Goal: Transaction & Acquisition: Download file/media

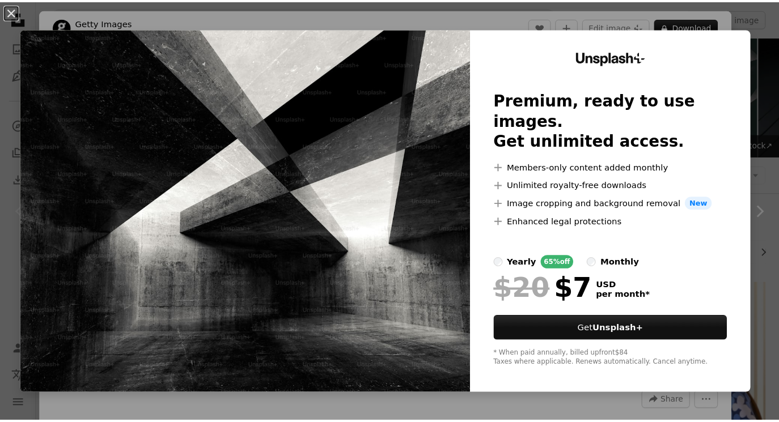
scroll to position [214, 0]
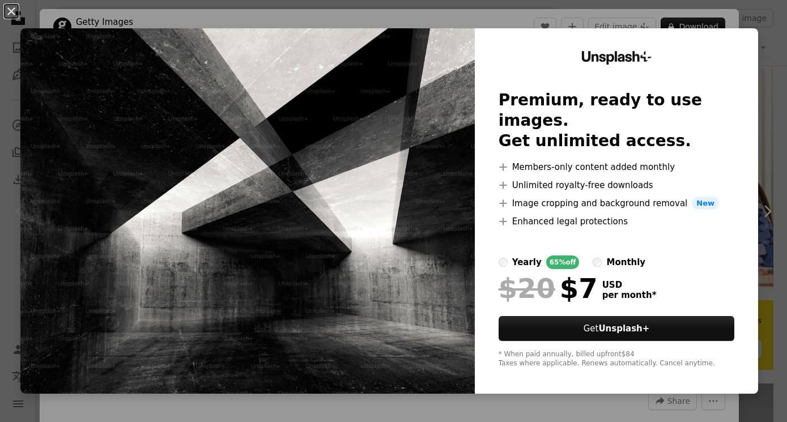
click at [193, 16] on div "An X shape Unsplash+ Premium, ready to use images. Get unlimited access. A plus…" at bounding box center [393, 211] width 787 height 422
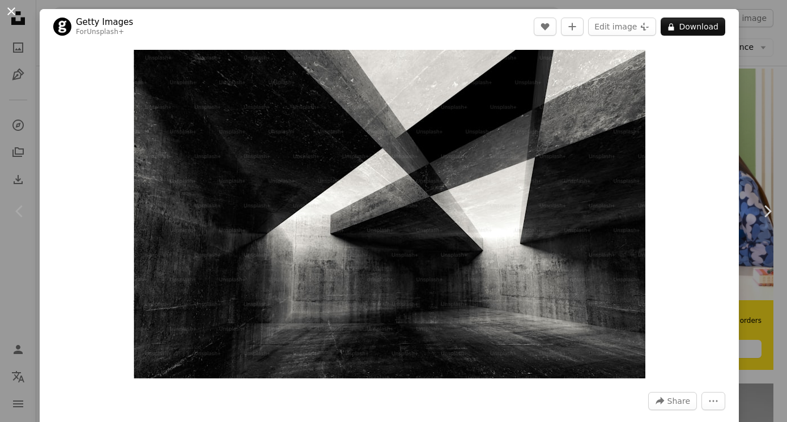
click at [9, 7] on button "An X shape" at bounding box center [12, 12] width 14 height 14
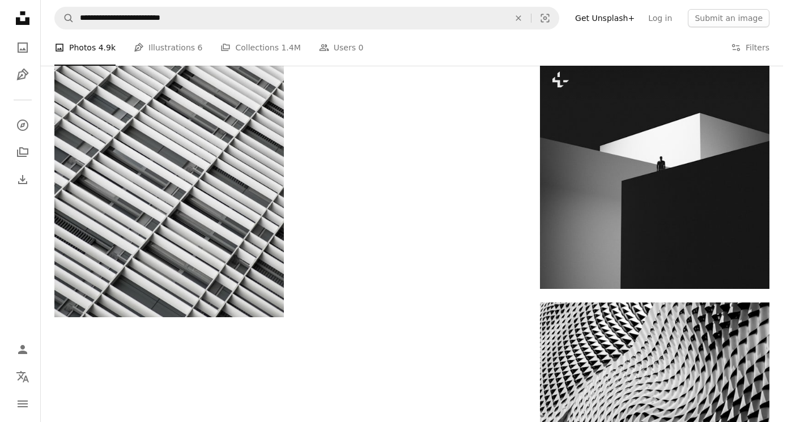
scroll to position [1878, 0]
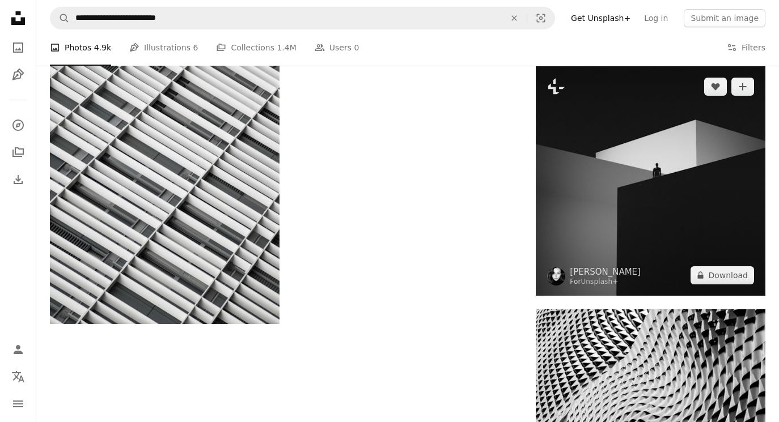
click at [613, 209] on img at bounding box center [651, 181] width 230 height 230
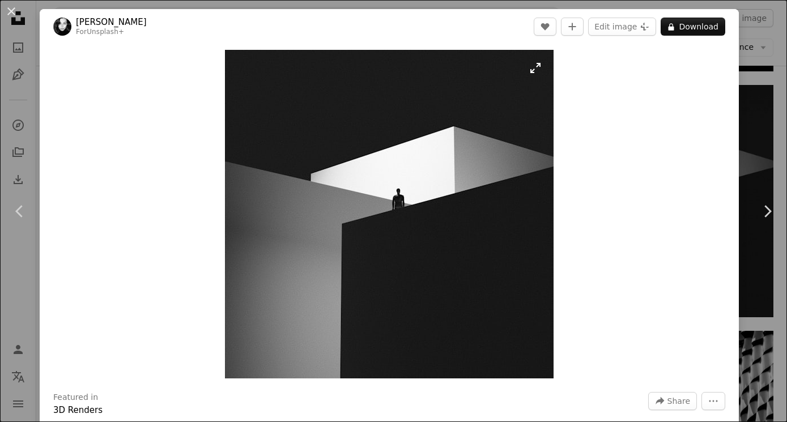
click at [418, 218] on img "Zoom in on this image" at bounding box center [389, 214] width 329 height 329
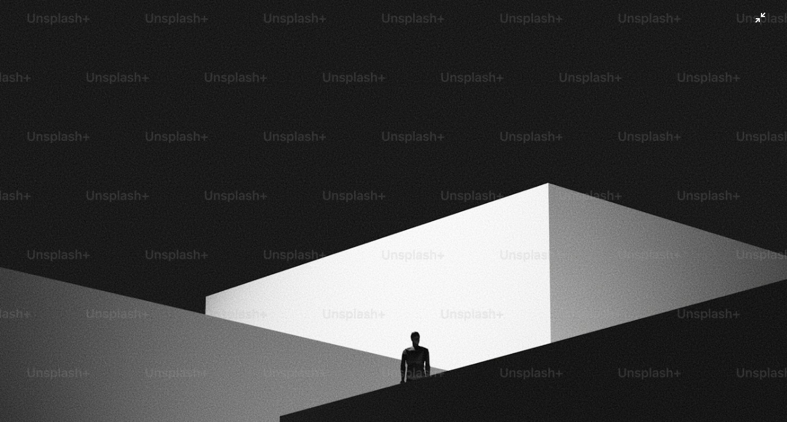
click at [752, 24] on img "Zoom out on this image" at bounding box center [393, 393] width 789 height 789
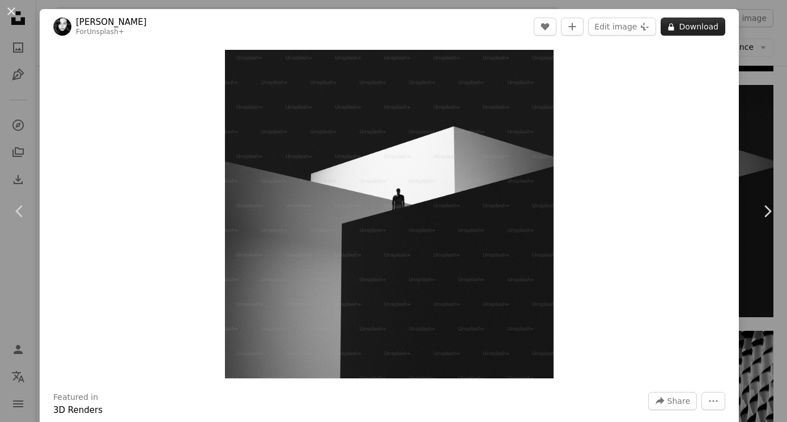
click at [679, 26] on button "A lock Download" at bounding box center [693, 27] width 65 height 18
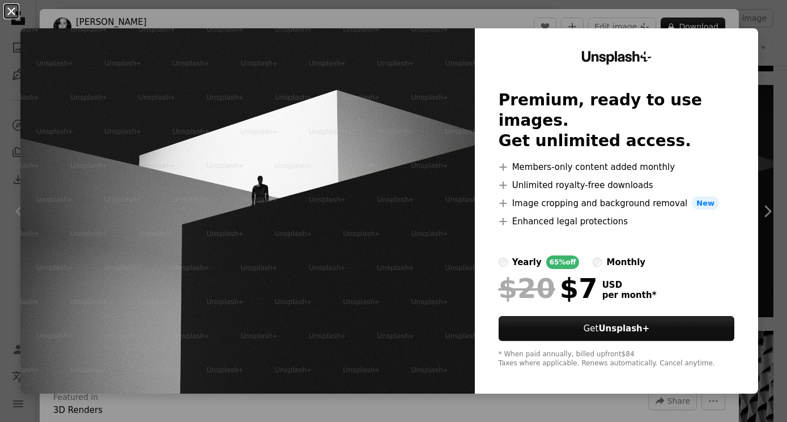
click at [8, 9] on button "An X shape" at bounding box center [12, 12] width 14 height 14
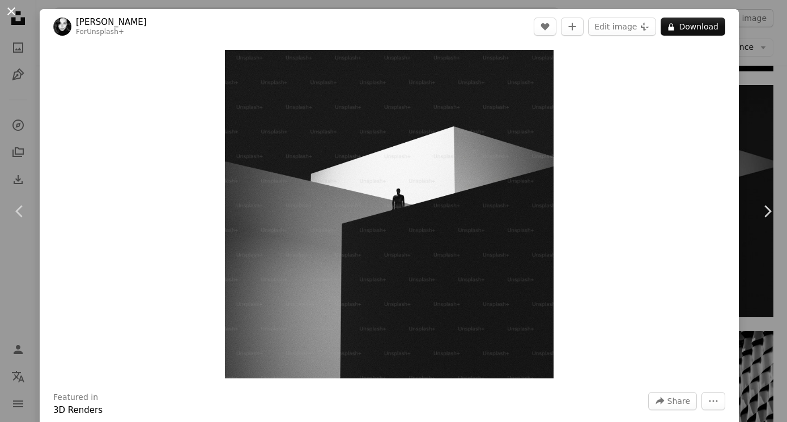
click at [13, 10] on button "An X shape" at bounding box center [12, 12] width 14 height 14
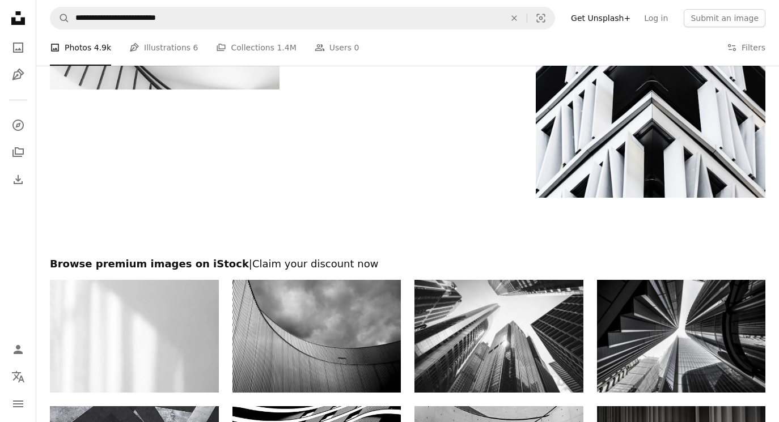
scroll to position [4121, 0]
